Goal: Register for event/course

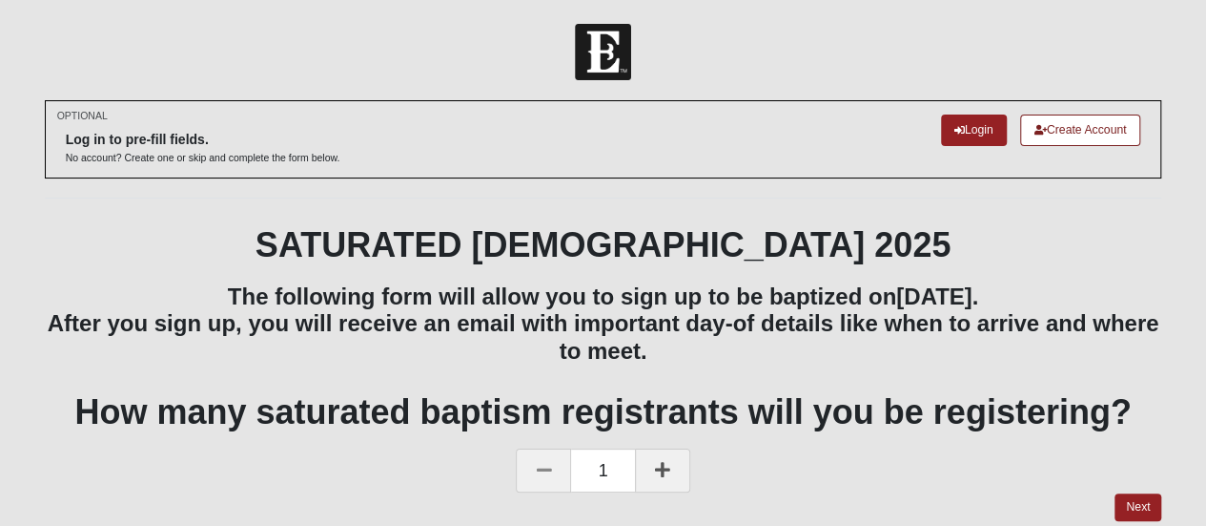
scroll to position [67, 0]
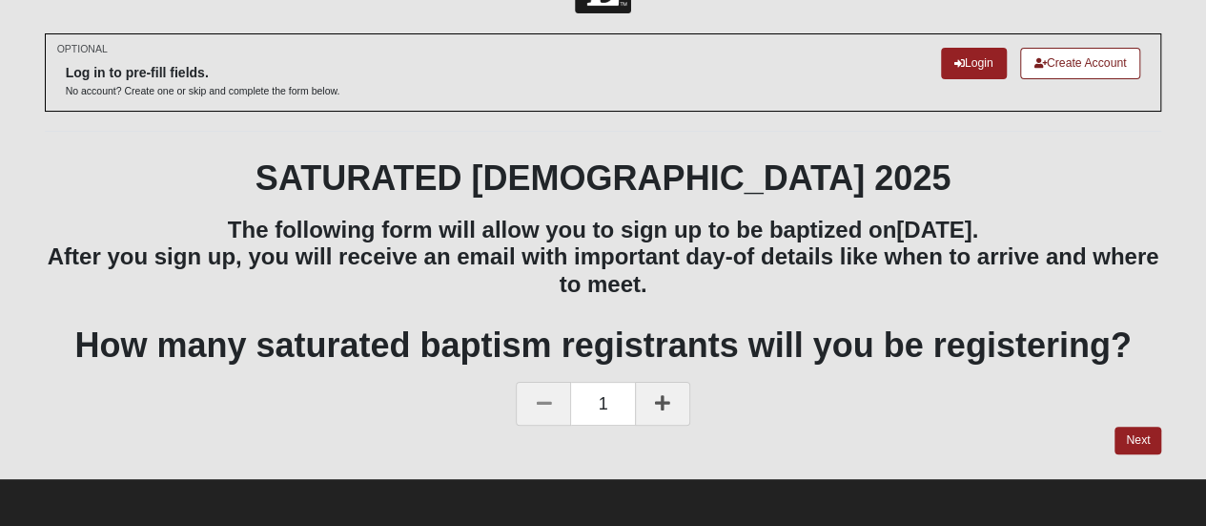
click at [1141, 415] on div "1" at bounding box center [604, 404] width 1118 height 44
click at [1142, 451] on link "Next" at bounding box center [1138, 440] width 47 height 28
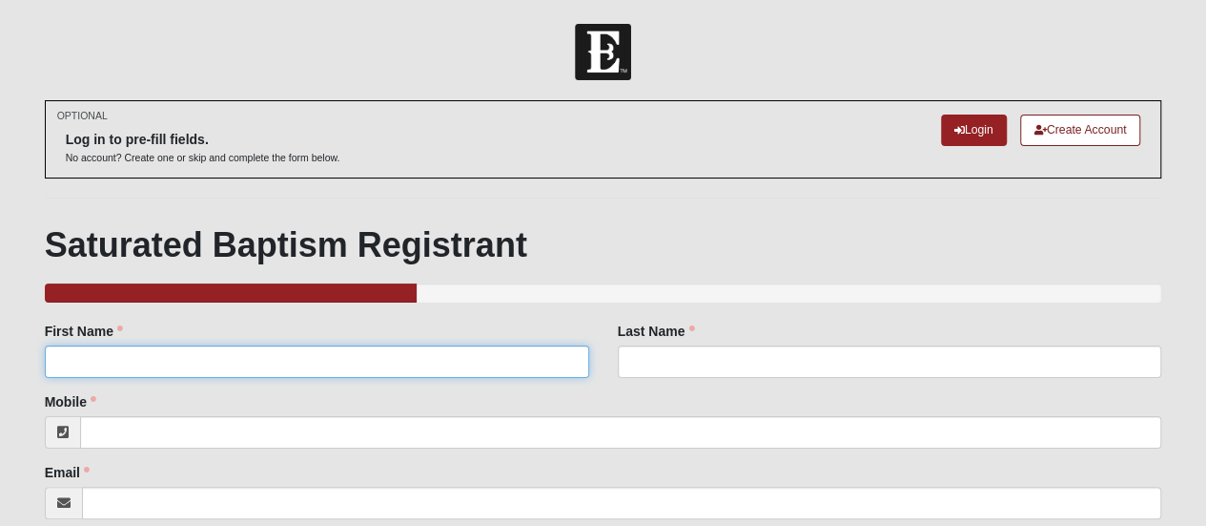
click at [374, 361] on input "First Name" at bounding box center [317, 361] width 545 height 32
type input "Annie"
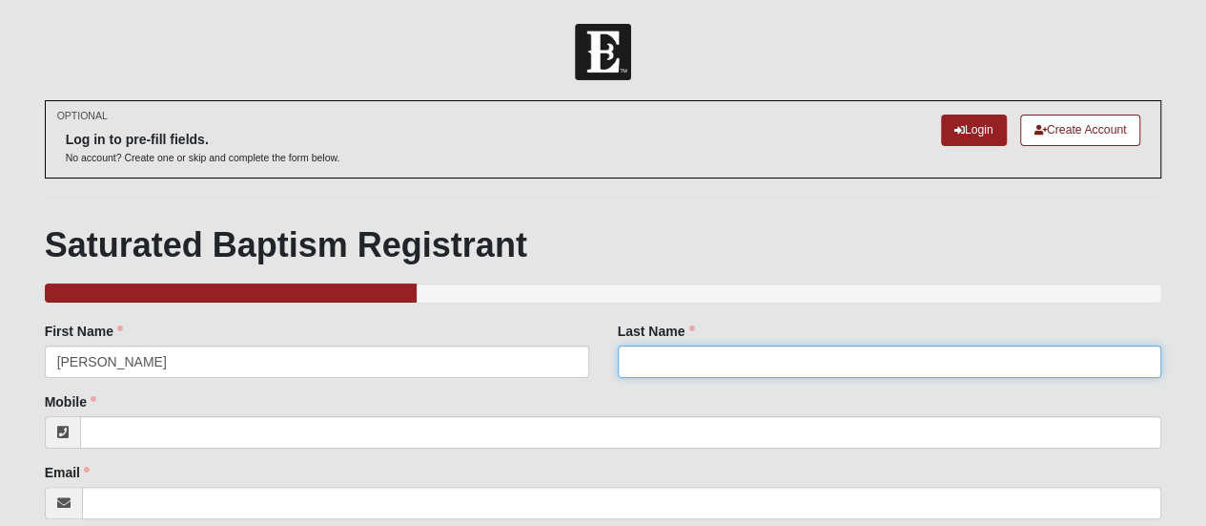
click at [652, 371] on input "Last Name" at bounding box center [890, 361] width 545 height 32
type input "Lee"
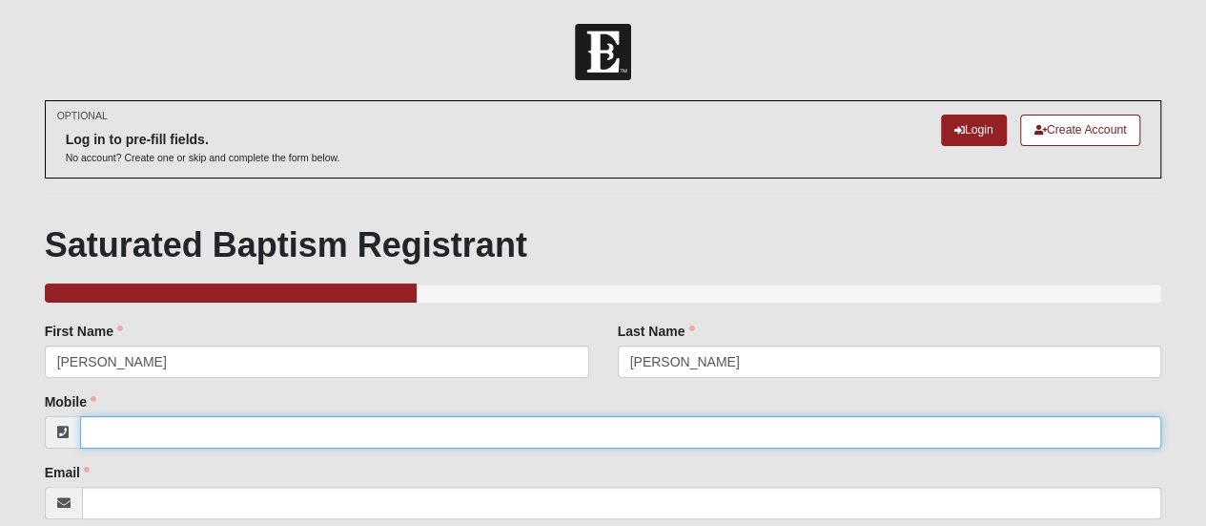
type input "9047286466"
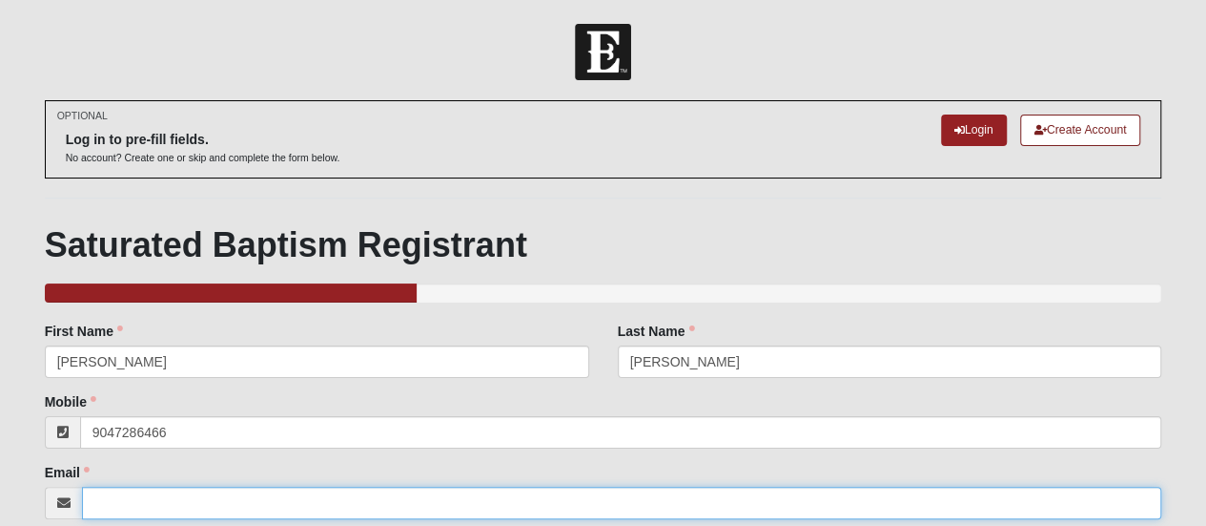
type input "[EMAIL_ADDRESS][DOMAIN_NAME]"
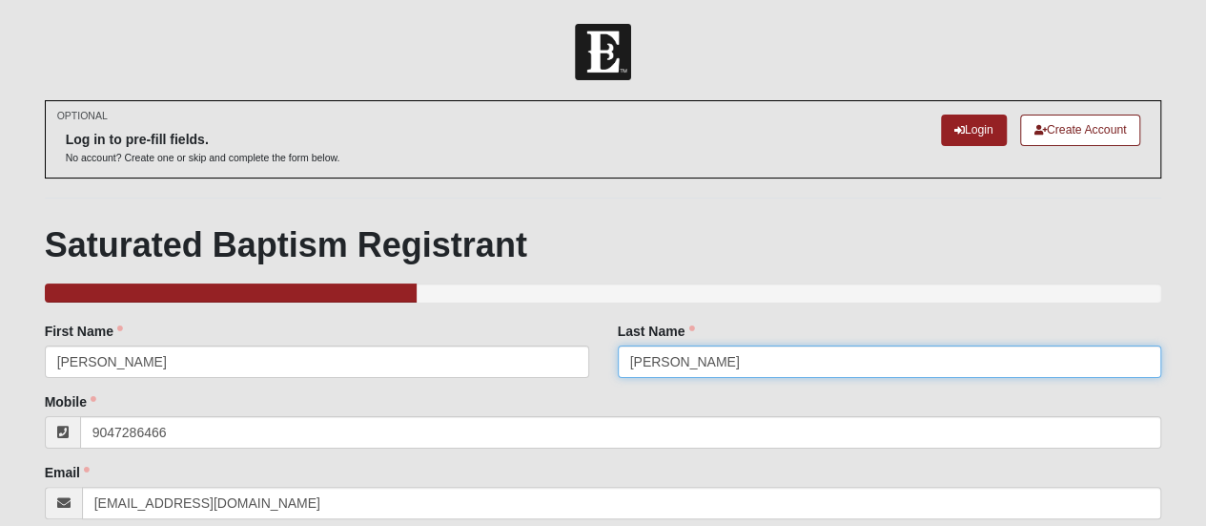
type input "(904) 728-6466"
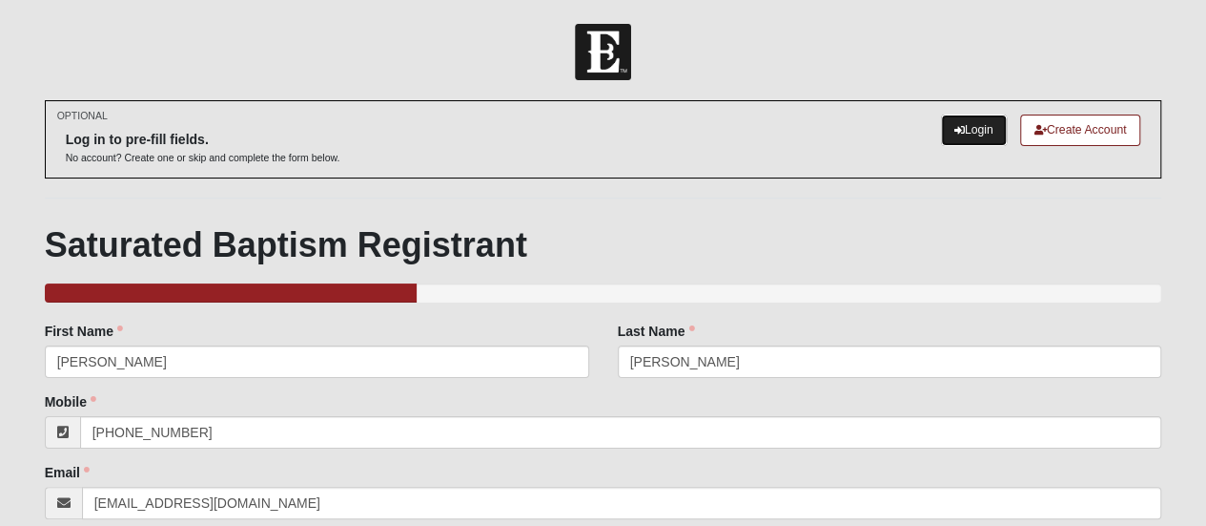
click at [962, 130] on link "Login" at bounding box center [974, 129] width 66 height 31
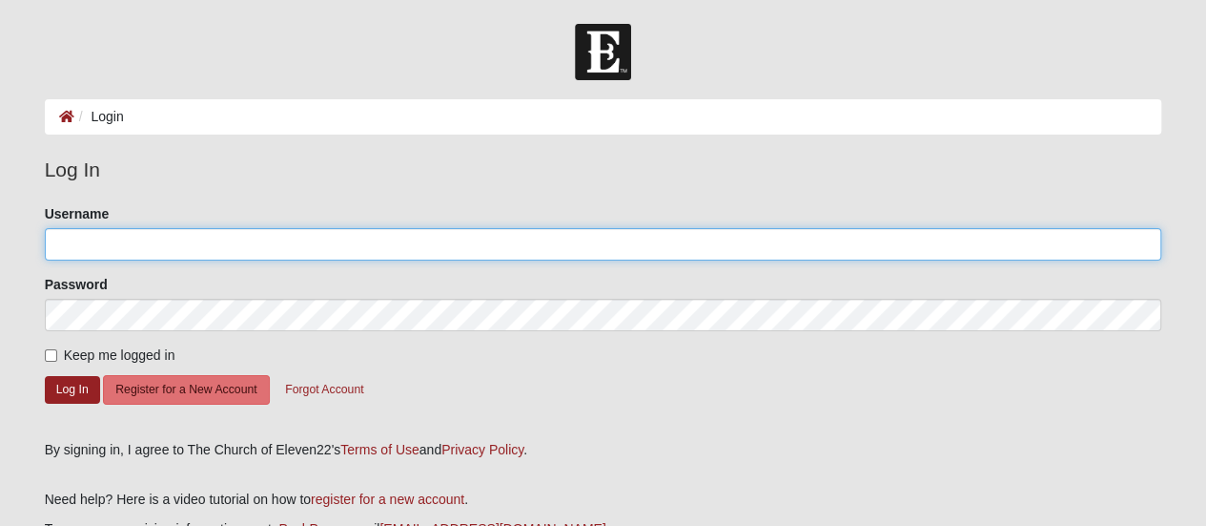
type input "Dusgewoonannie"
click at [350, 237] on input "Dusgewoonannie" at bounding box center [604, 244] width 1118 height 32
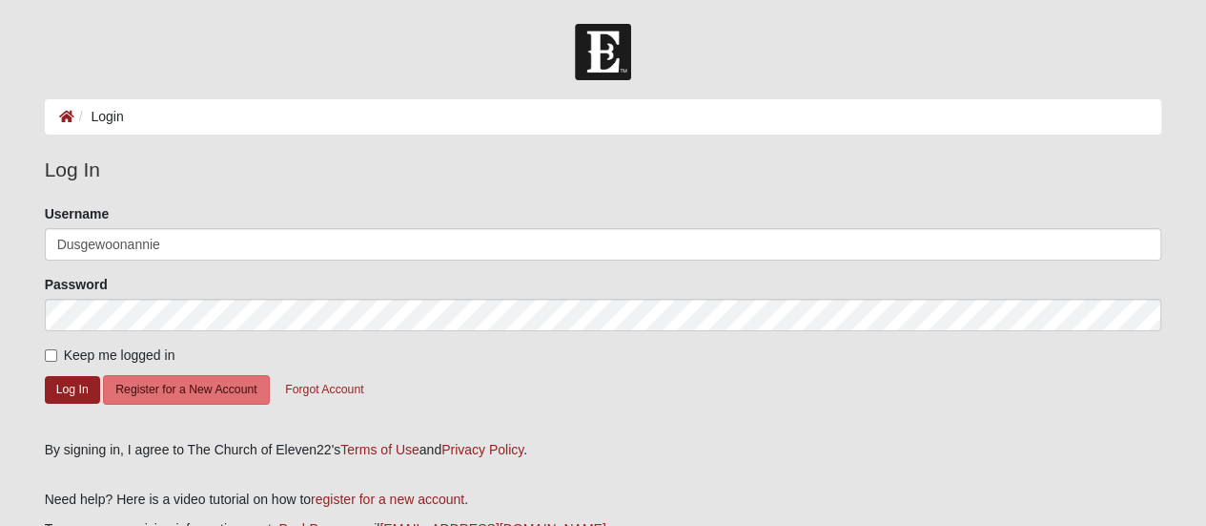
click at [68, 354] on span "Keep me logged in" at bounding box center [120, 354] width 112 height 15
click at [57, 354] on input "Keep me logged in" at bounding box center [51, 355] width 12 height 12
checkbox input "true"
click at [90, 391] on button "Log In" at bounding box center [72, 390] width 55 height 28
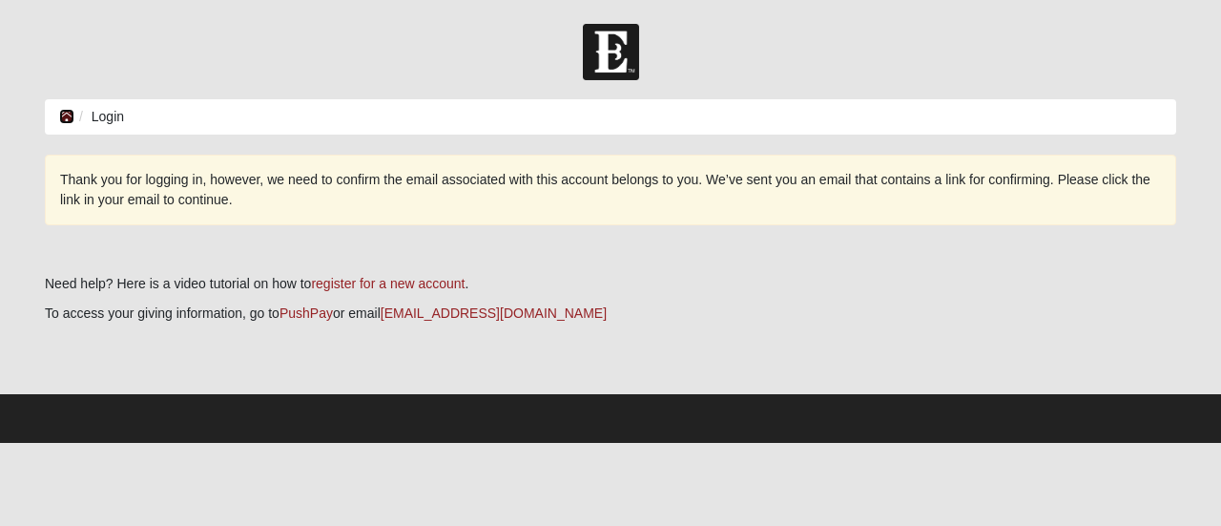
click at [70, 117] on icon at bounding box center [66, 116] width 15 height 13
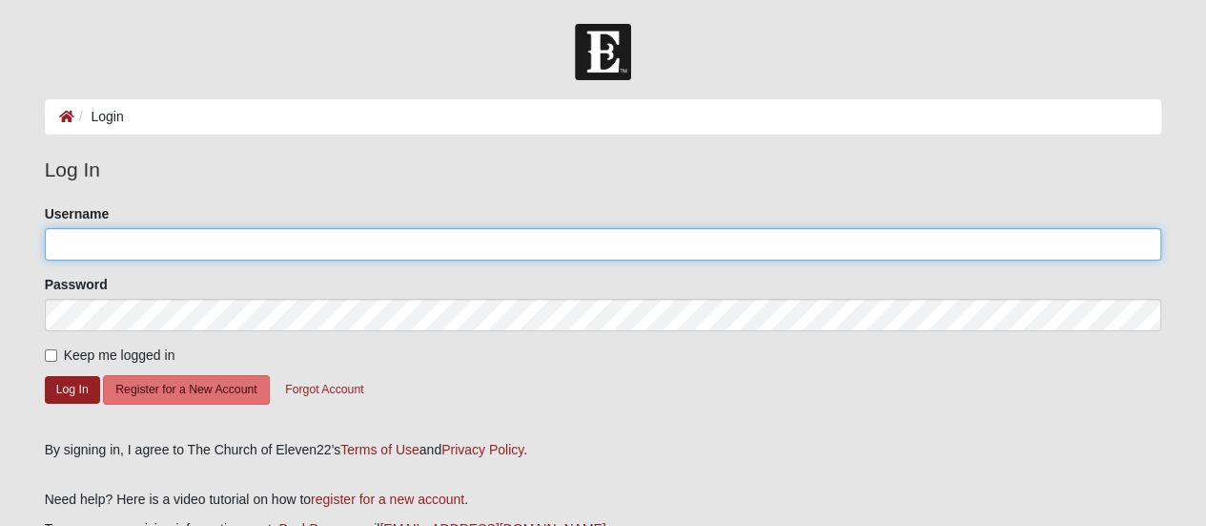
type input "Dusgewoonannie"
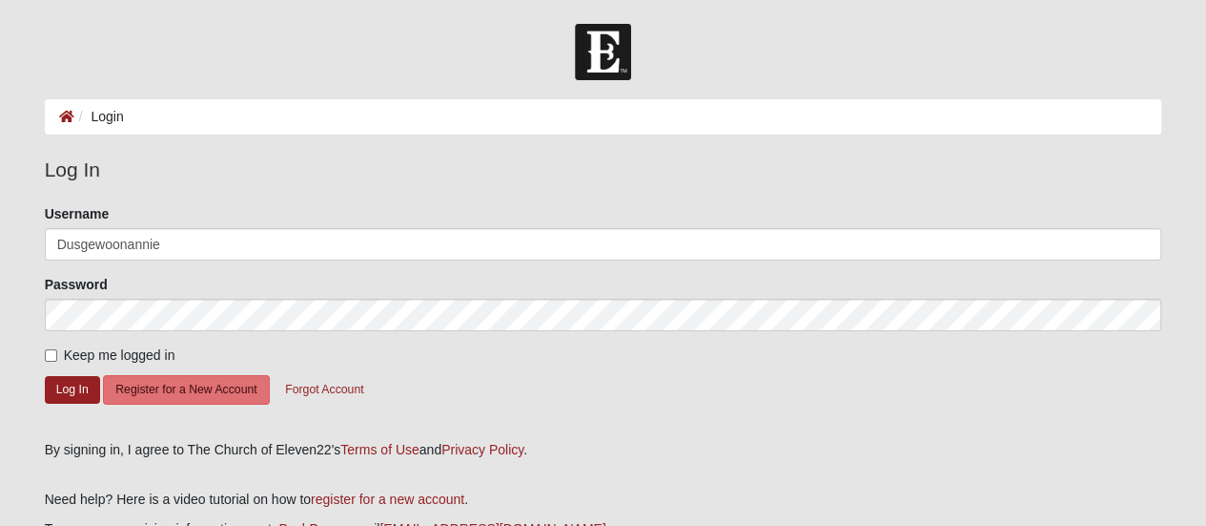
click at [52, 363] on label "Keep me logged in" at bounding box center [110, 355] width 131 height 20
click at [52, 361] on input "Keep me logged in" at bounding box center [51, 355] width 12 height 12
checkbox input "true"
click at [73, 388] on button "Log In" at bounding box center [72, 390] width 55 height 28
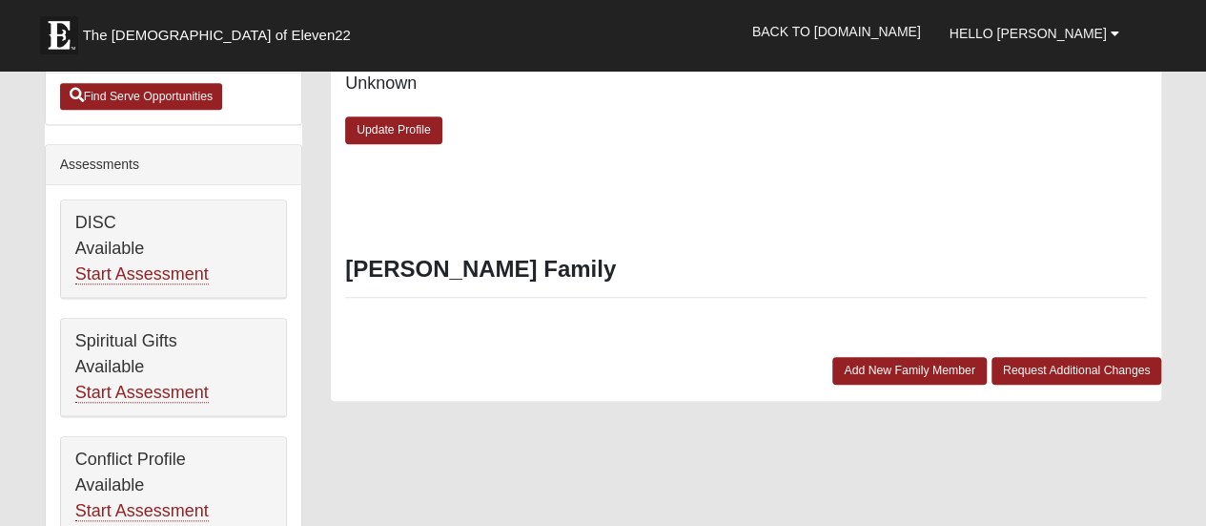
scroll to position [671, 0]
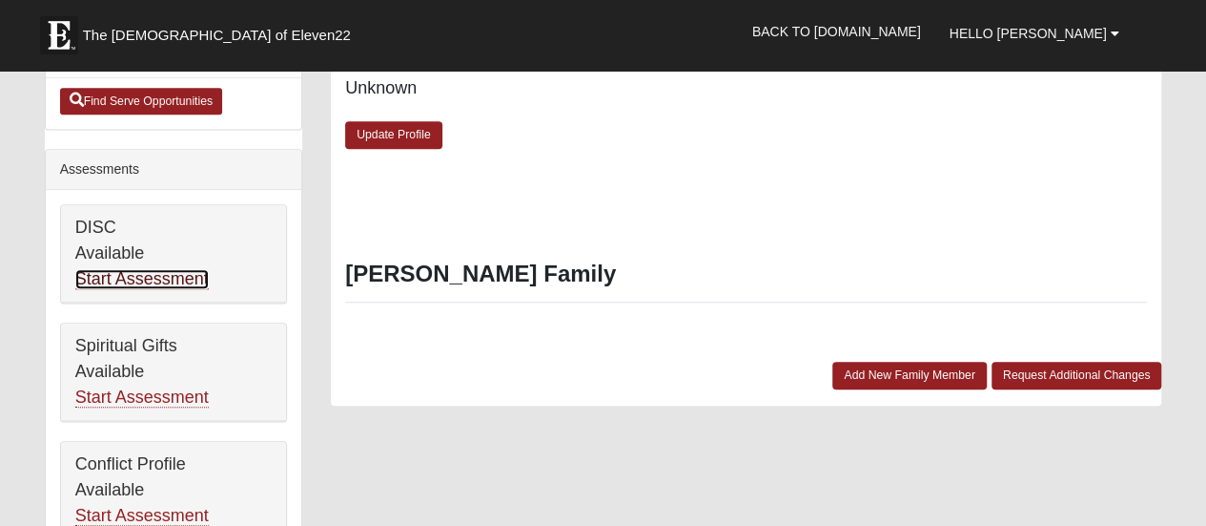
click at [130, 277] on link "Start Assessment" at bounding box center [142, 279] width 134 height 20
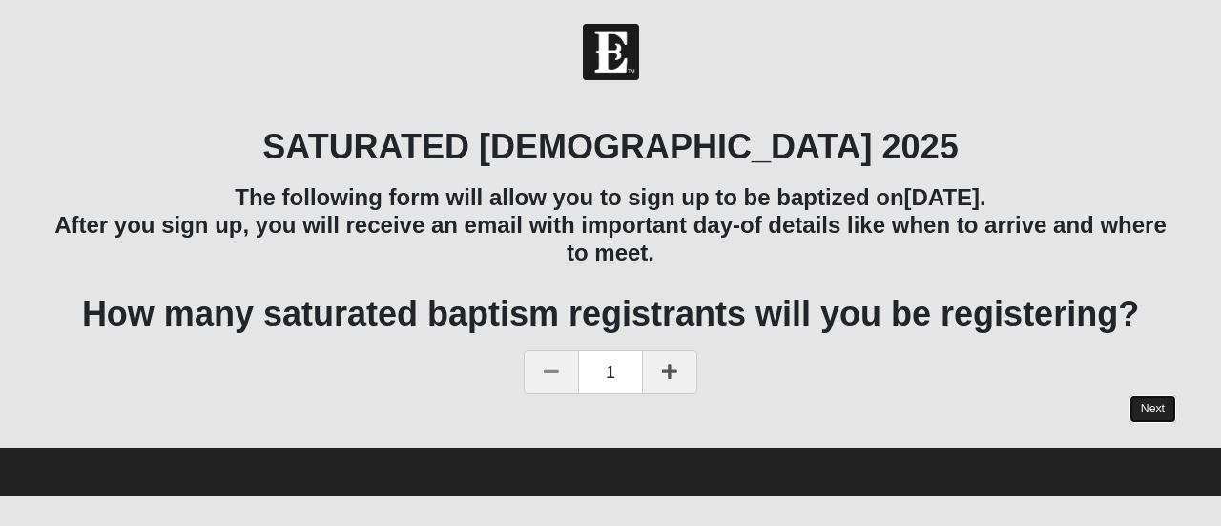
click at [1144, 402] on link "Next" at bounding box center [1152, 409] width 47 height 28
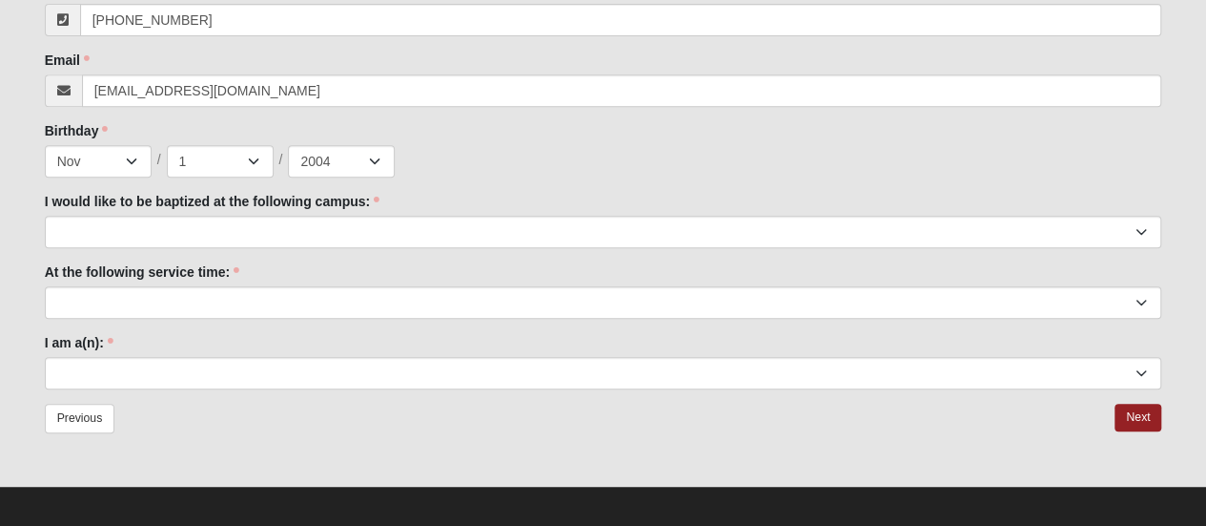
scroll to position [384, 0]
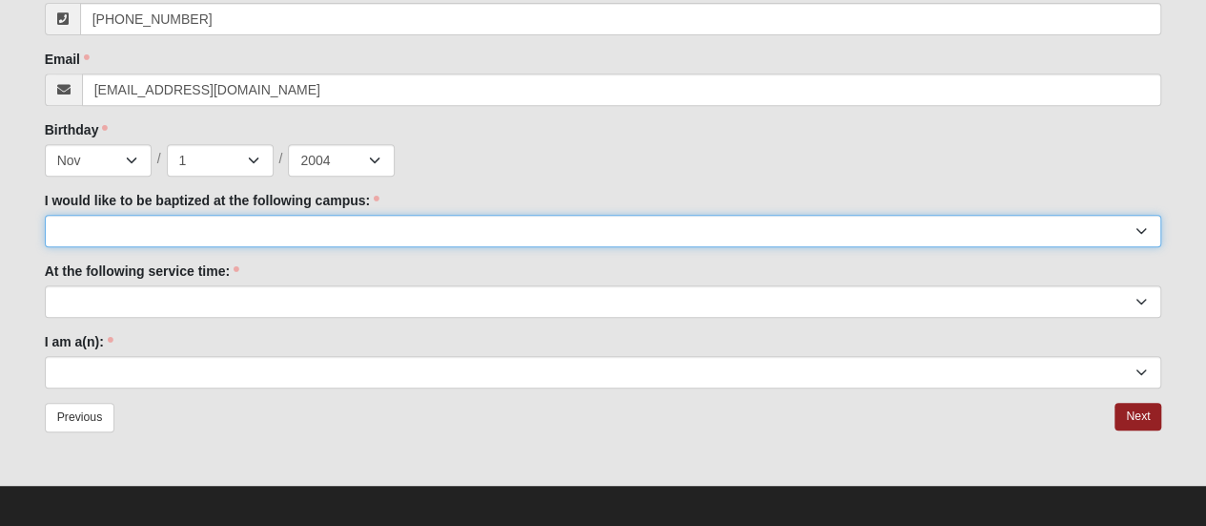
click at [596, 218] on select "[GEOGRAPHIC_DATA] [PERSON_NAME][GEOGRAPHIC_DATA] Jesup [GEOGRAPHIC_DATA] [GEOGR…" at bounding box center [604, 231] width 1118 height 32
select select "3"
click at [45, 215] on select "[GEOGRAPHIC_DATA] [PERSON_NAME][GEOGRAPHIC_DATA] Jesup [GEOGRAPHIC_DATA] [GEOGR…" at bounding box center [604, 231] width 1118 height 32
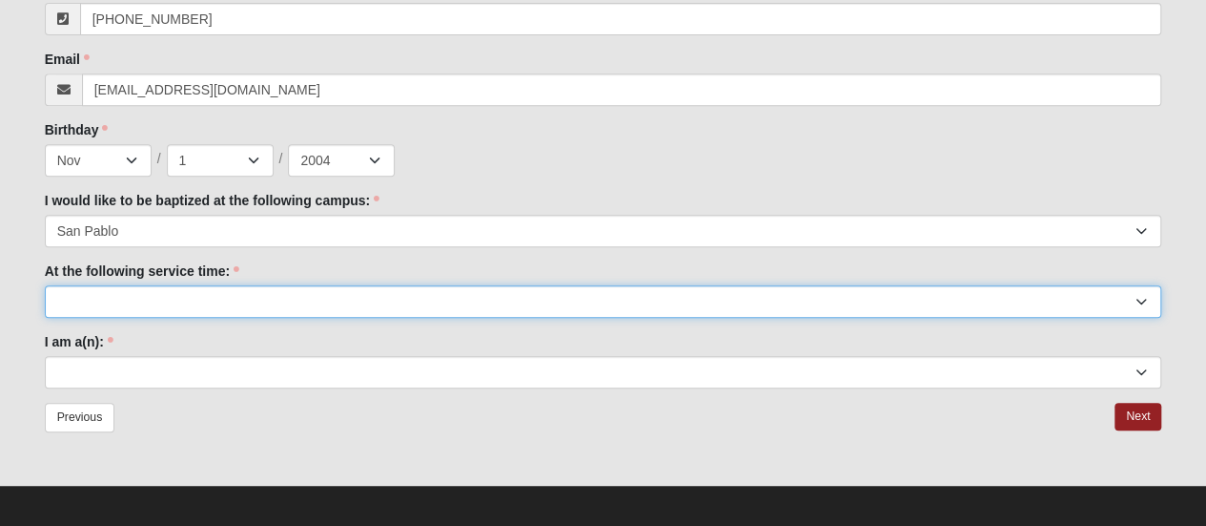
click at [355, 299] on select "9:00am 11:22am 4:22pm ([GEOGRAPHIC_DATA] and [PERSON_NAME][GEOGRAPHIC_DATA] Onl…" at bounding box center [604, 301] width 1118 height 32
select select "11:22am"
click at [45, 285] on select "9:00am 11:22am 4:22pm ([GEOGRAPHIC_DATA] and [PERSON_NAME][GEOGRAPHIC_DATA] Onl…" at bounding box center [604, 301] width 1118 height 32
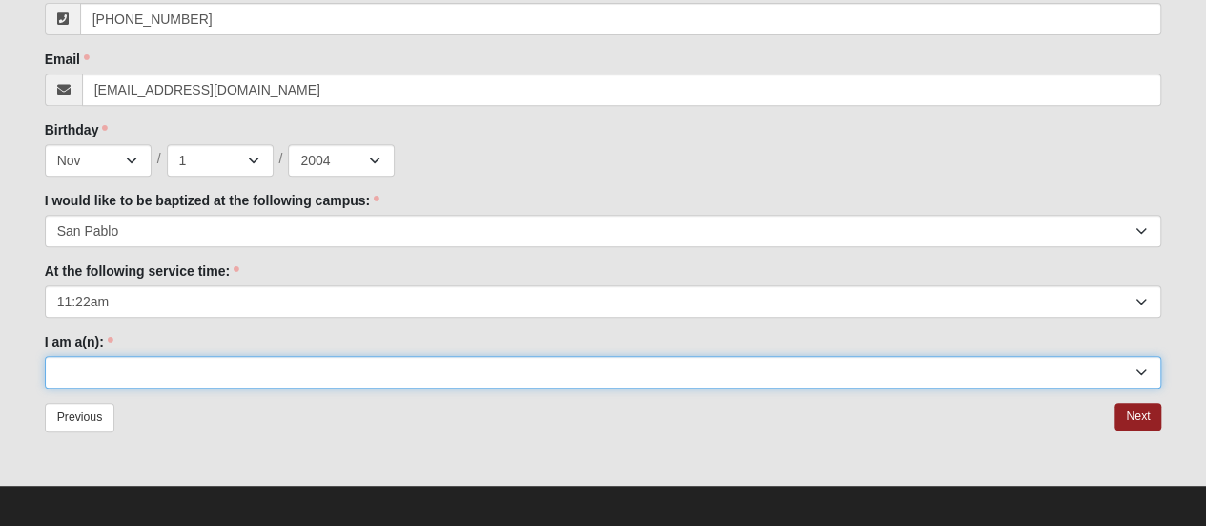
click at [326, 366] on select "Adult (25+) Young Adult (18-25) High School Student (8-12th Grade) Middle Schoo…" at bounding box center [604, 372] width 1118 height 32
select select "Adult (25+)"
click at [45, 356] on select "Adult (25+) Young Adult (18-25) High School Student (8-12th Grade) Middle Schoo…" at bounding box center [604, 372] width 1118 height 32
click at [296, 363] on select "Adult (25+) Young Adult (18-25) High School Student (8-12th Grade) Middle Schoo…" at bounding box center [604, 372] width 1118 height 32
select select "Young Adult (18-25)"
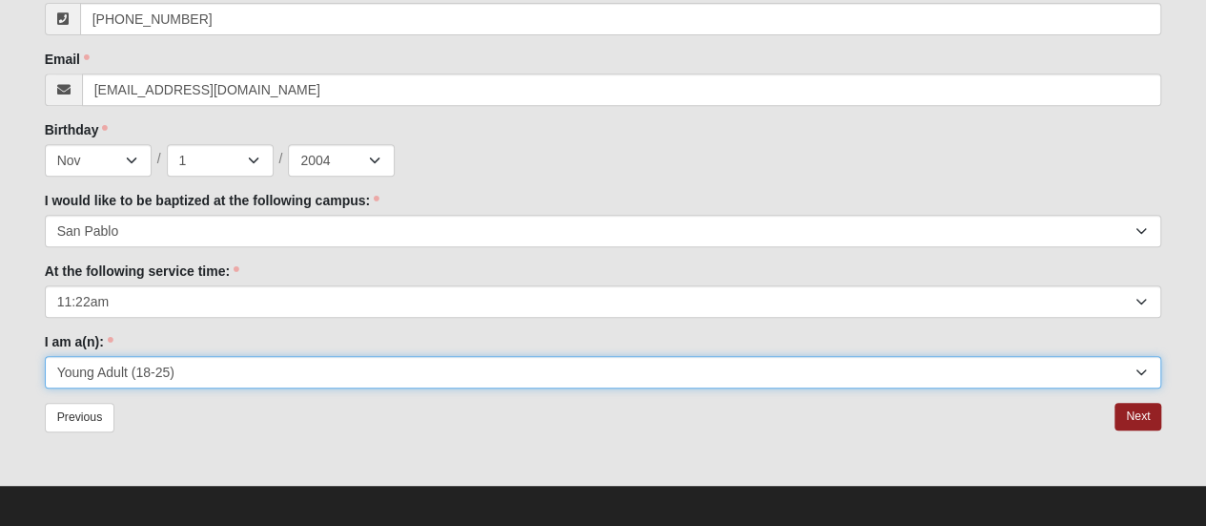
click at [45, 356] on select "Adult (25+) Young Adult (18-25) High School Student (8-12th Grade) Middle Schoo…" at bounding box center [604, 372] width 1118 height 32
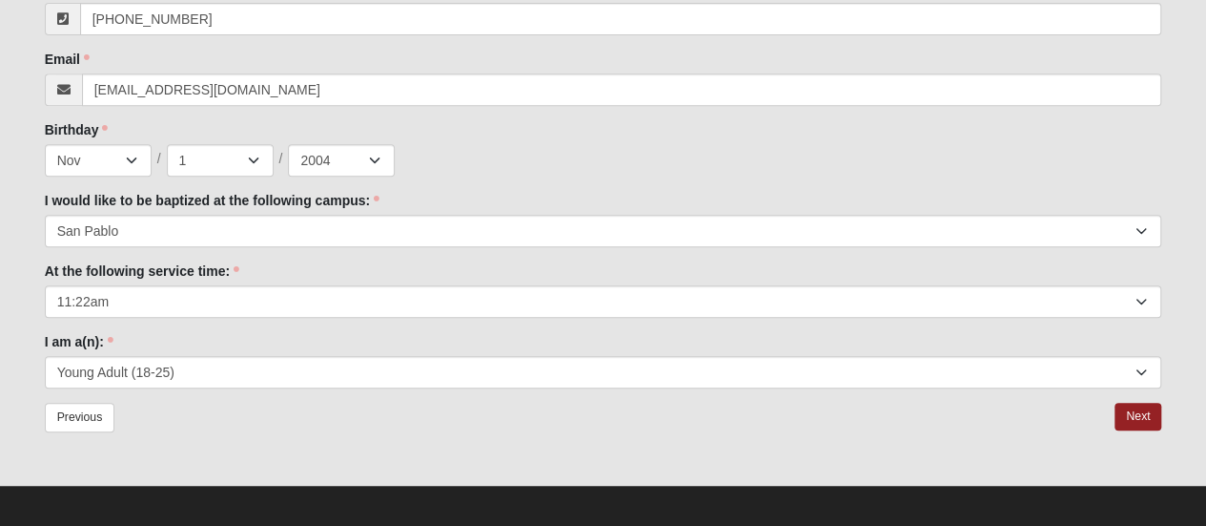
click at [305, 409] on div "Previous Next" at bounding box center [604, 428] width 1118 height 52
click at [1133, 416] on link "Next" at bounding box center [1138, 416] width 47 height 28
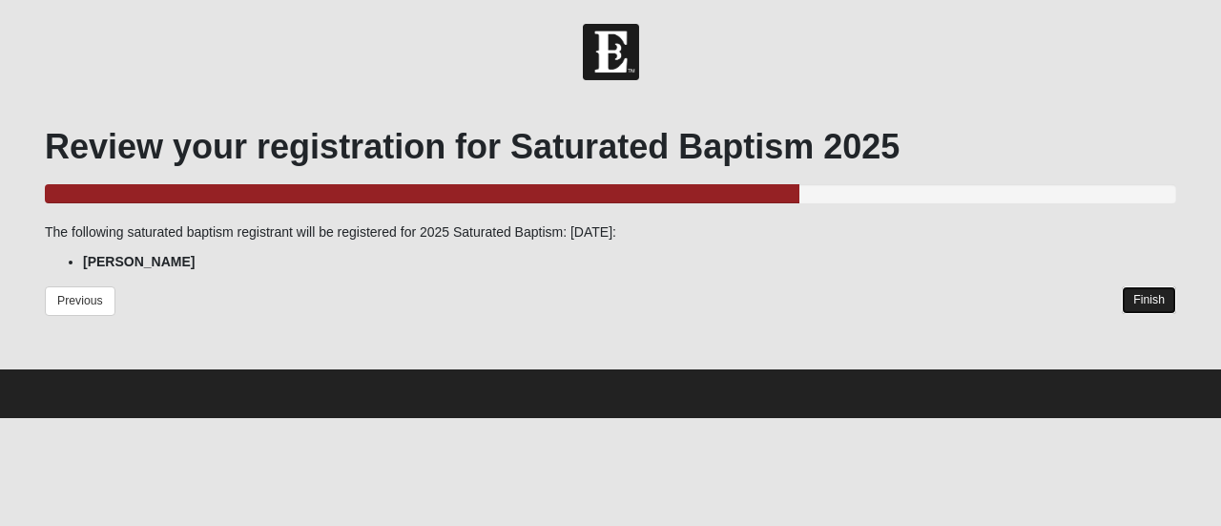
click at [1164, 299] on link "Finish" at bounding box center [1149, 300] width 54 height 28
